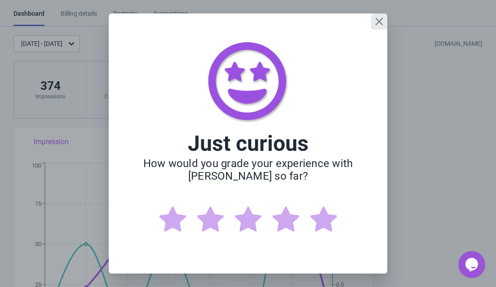
click at [375, 22] on icon "Close" at bounding box center [379, 21] width 9 height 9
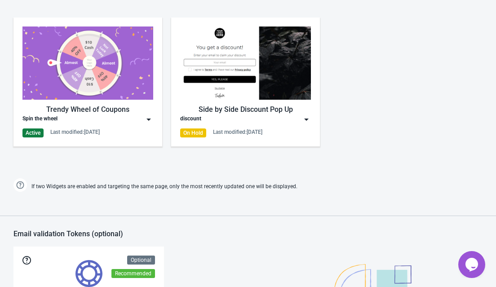
scroll to position [444, 0]
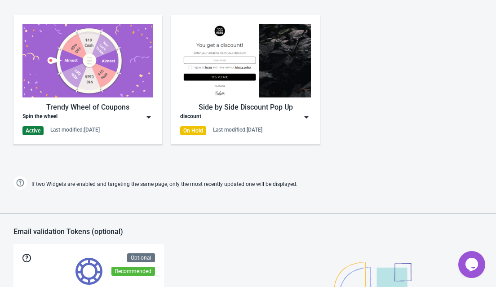
click at [147, 118] on img at bounding box center [148, 117] width 9 height 9
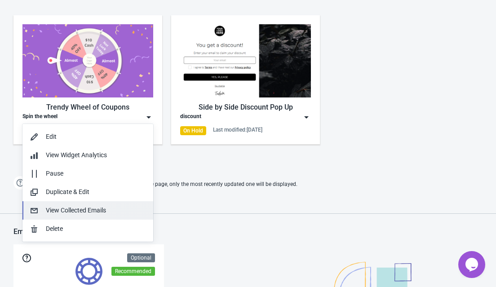
click at [77, 217] on button "View Collected Emails" at bounding box center [87, 210] width 131 height 18
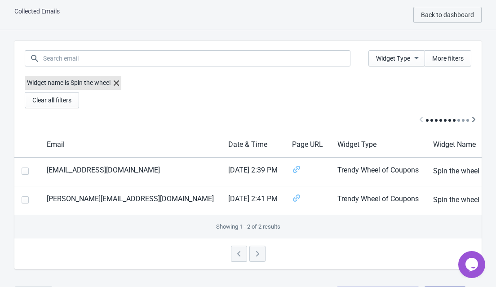
scroll to position [31, 0]
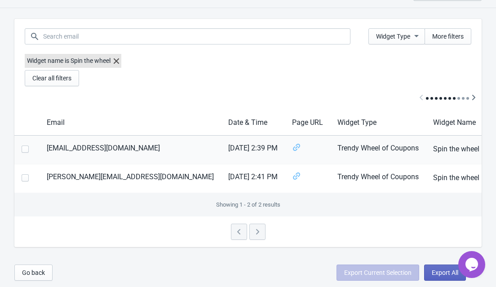
click at [27, 149] on span at bounding box center [25, 149] width 7 height 7
click at [22, 149] on input "checkbox" at bounding box center [22, 154] width 0 height 16
checkbox input "true"
click at [27, 179] on span at bounding box center [25, 177] width 7 height 7
click at [22, 179] on input "checkbox" at bounding box center [22, 182] width 0 height 16
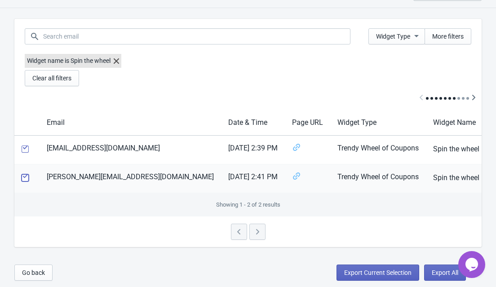
checkbox input "true"
click at [23, 154] on label at bounding box center [27, 149] width 11 height 12
click at [22, 154] on input "checkbox" at bounding box center [22, 154] width 0 height 16
checkbox input "false"
click at [23, 180] on span at bounding box center [25, 177] width 7 height 7
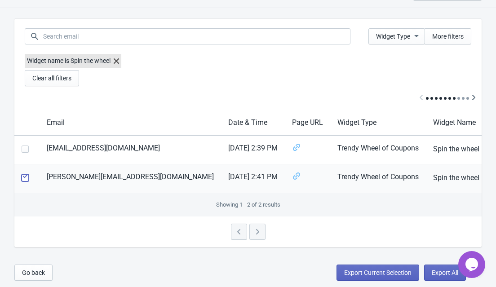
click at [22, 180] on input "checkbox" at bounding box center [22, 182] width 0 height 16
checkbox input "false"
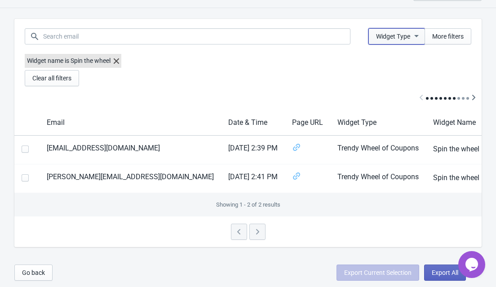
click at [376, 36] on span "Widget Type" at bounding box center [393, 36] width 34 height 7
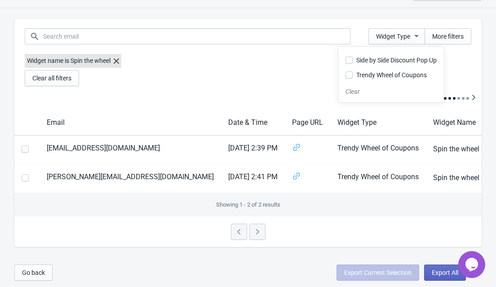
click at [351, 76] on span at bounding box center [349, 74] width 7 height 7
click at [346, 76] on input "Trendy Wheel of Coupons" at bounding box center [346, 79] width 0 height 16
checkbox input "true"
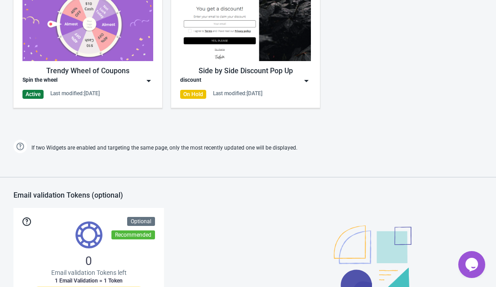
scroll to position [500, 0]
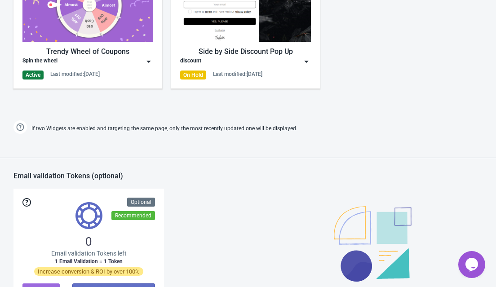
click at [147, 65] on img at bounding box center [148, 61] width 9 height 9
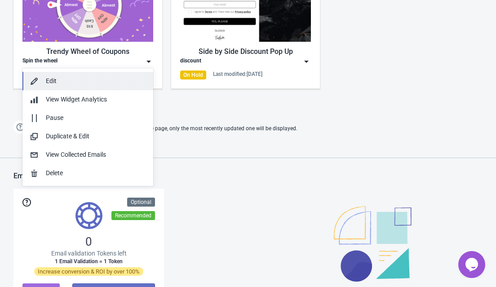
click at [54, 82] on div "Edit" at bounding box center [96, 80] width 100 height 9
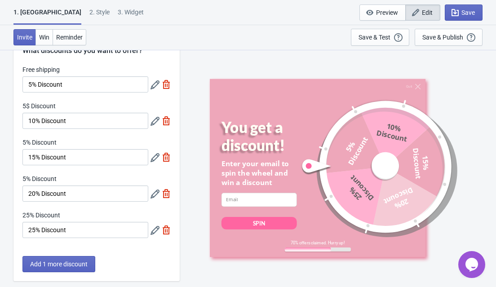
scroll to position [33, 0]
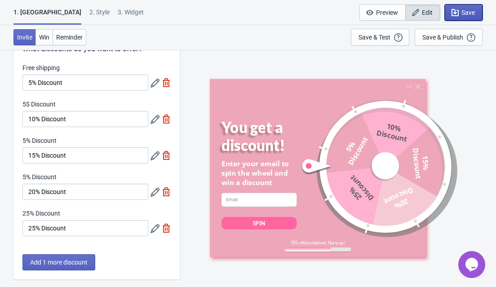
click at [465, 13] on span "Save" at bounding box center [468, 12] width 13 height 7
